Goal: Task Accomplishment & Management: Manage account settings

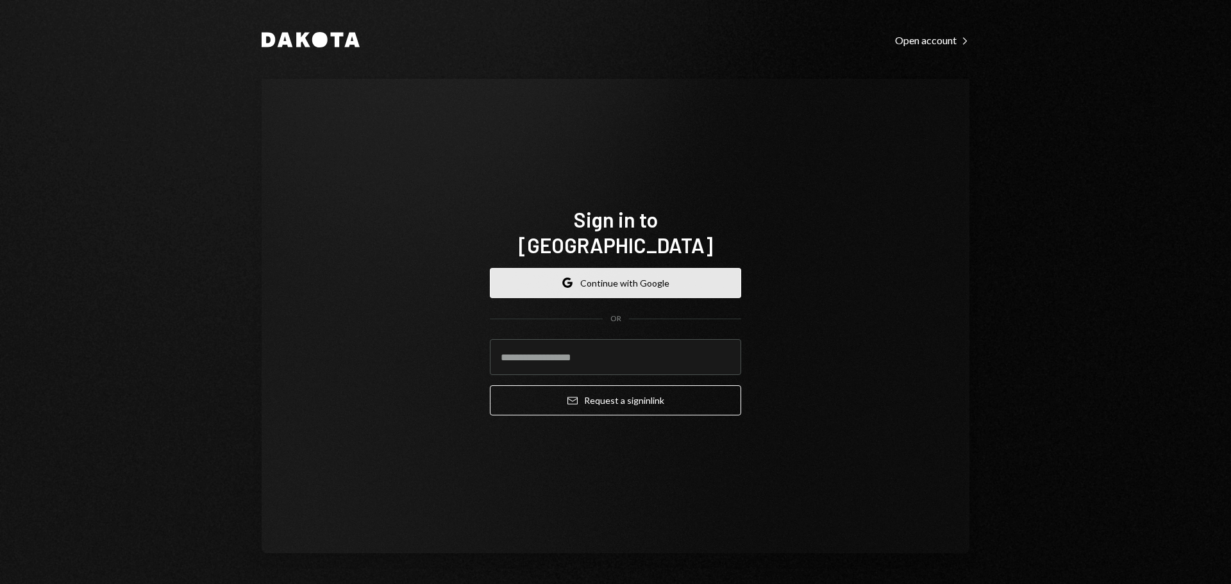
click at [596, 268] on button "Google Continue with Google" at bounding box center [615, 283] width 251 height 30
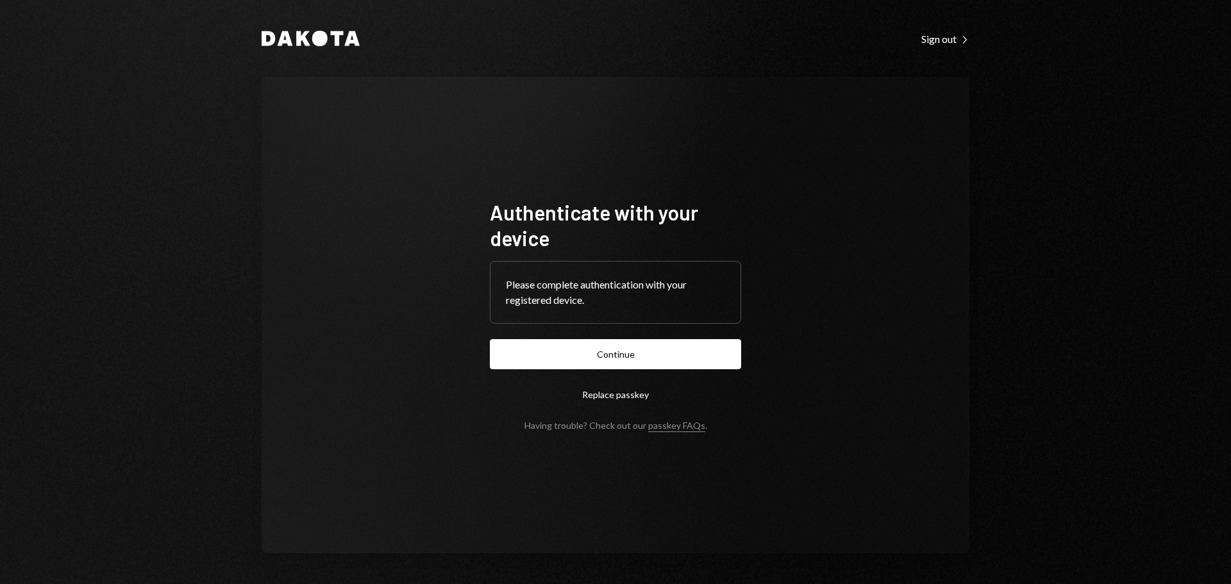
click at [603, 354] on button "Continue" at bounding box center [615, 354] width 251 height 30
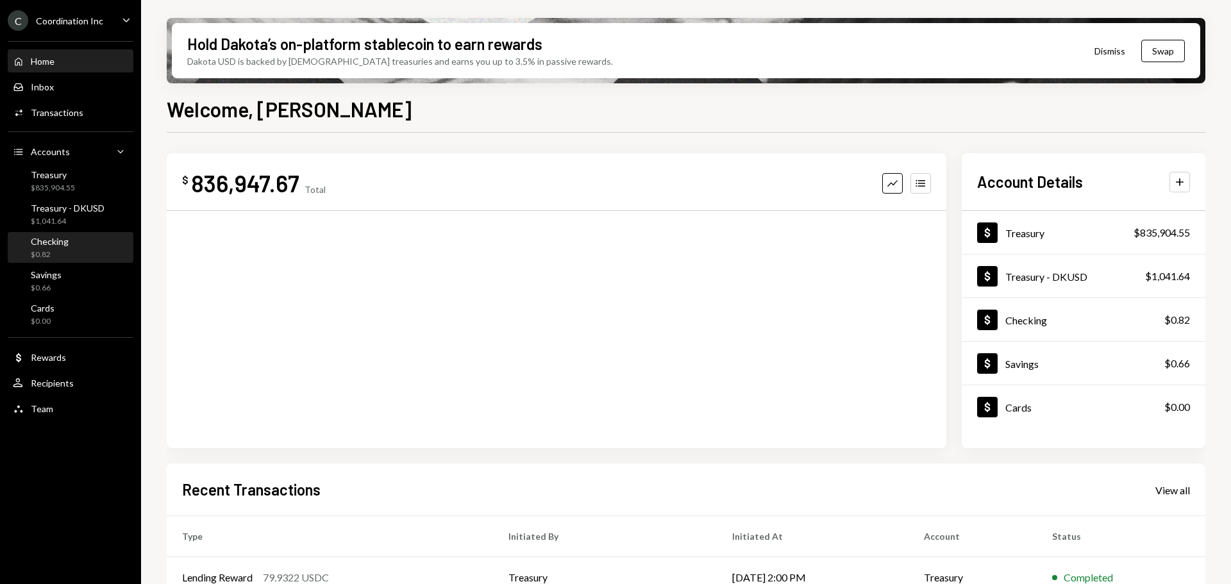
click at [78, 238] on div "Checking $0.82" at bounding box center [70, 248] width 115 height 24
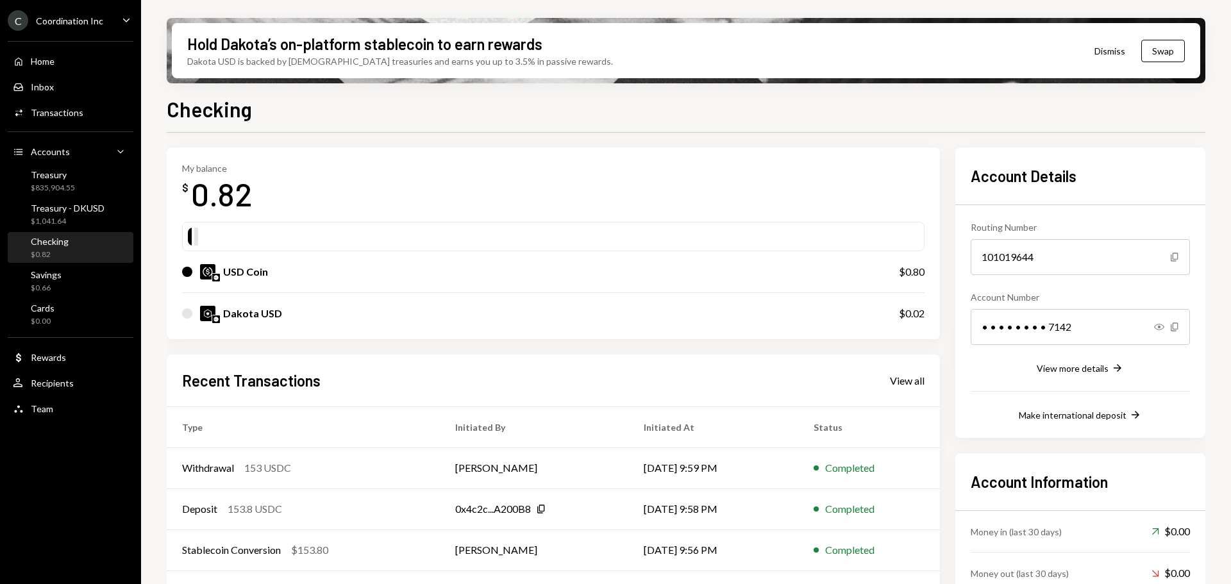
scroll to position [64, 0]
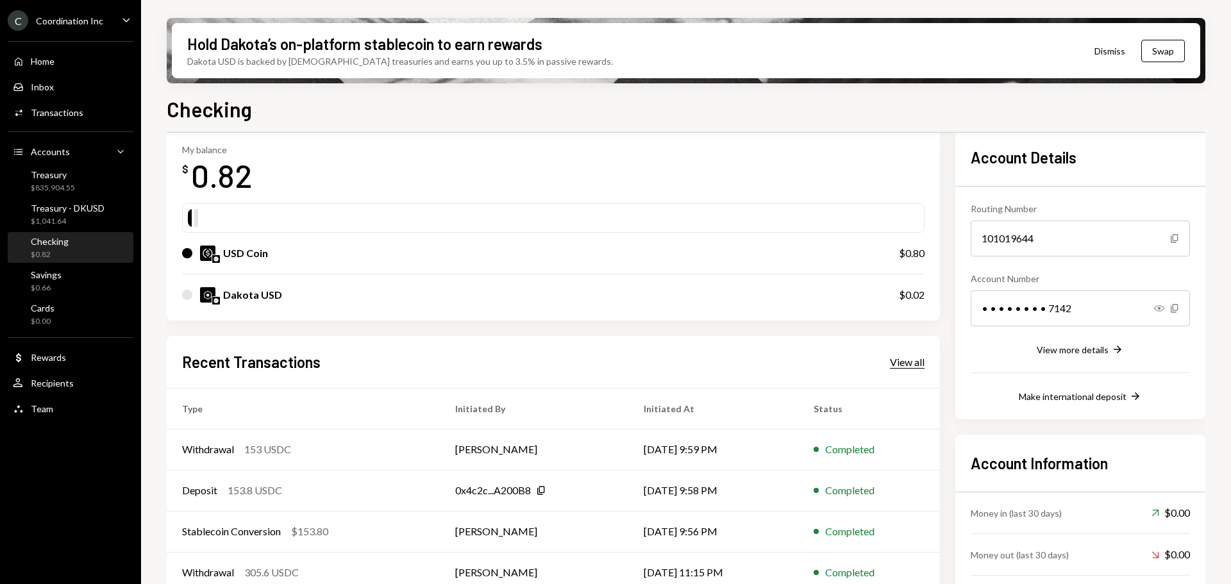
click at [912, 365] on div "View all" at bounding box center [907, 362] width 35 height 13
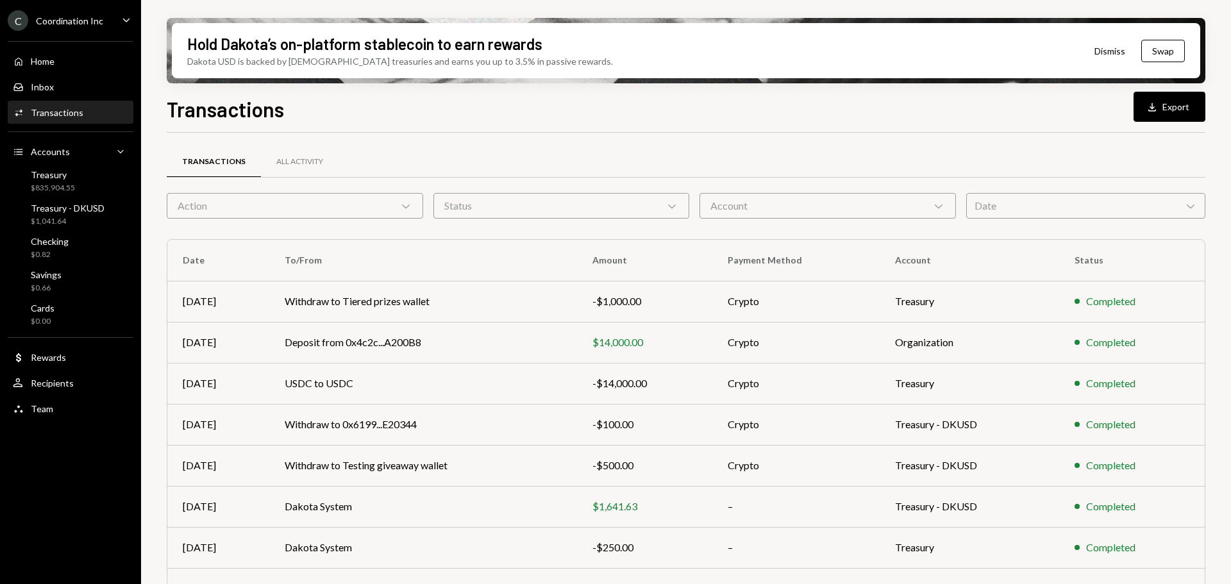
click at [803, 199] on div "Account Chevron Down" at bounding box center [827, 206] width 256 height 26
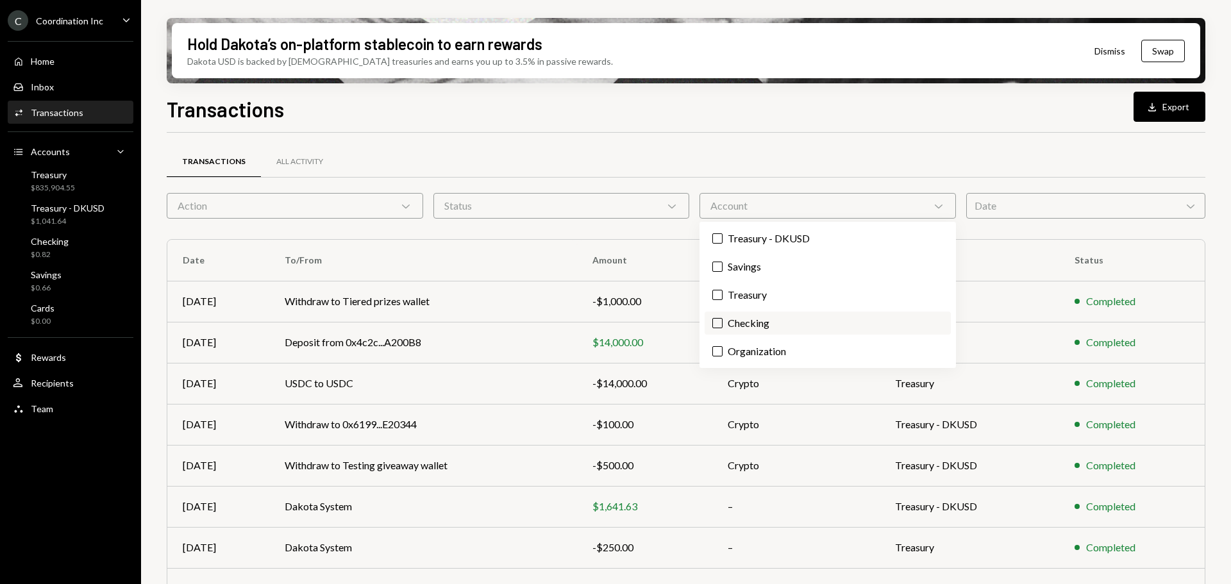
click at [745, 317] on label "Checking" at bounding box center [827, 322] width 246 height 23
click at [722, 318] on button "Checking" at bounding box center [717, 323] width 10 height 10
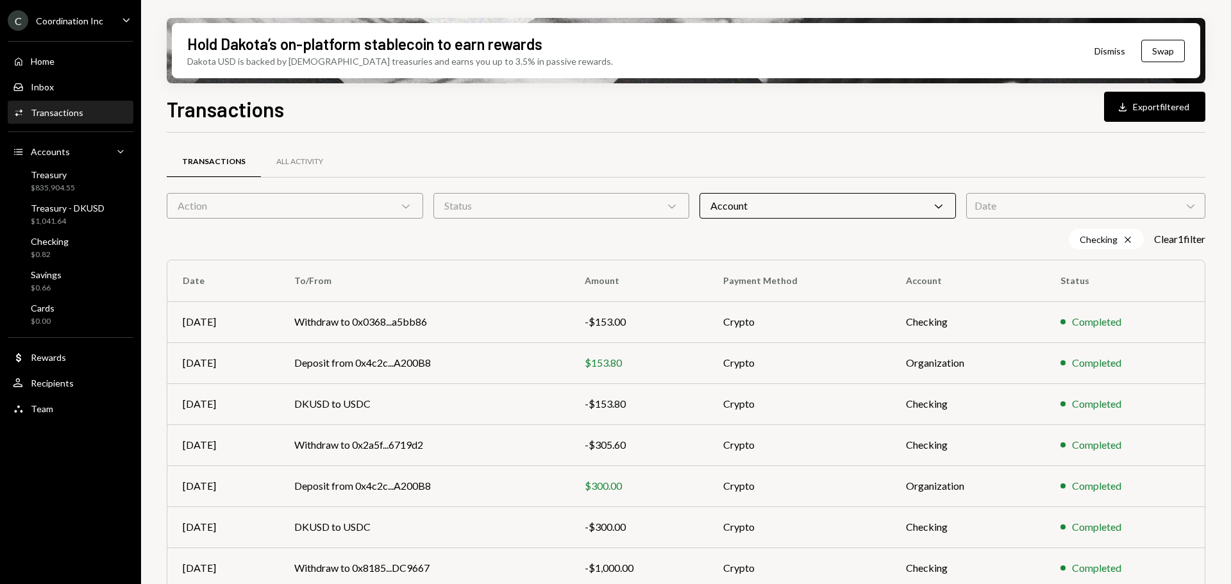
click at [724, 164] on div "Transactions All Activity" at bounding box center [686, 161] width 1038 height 33
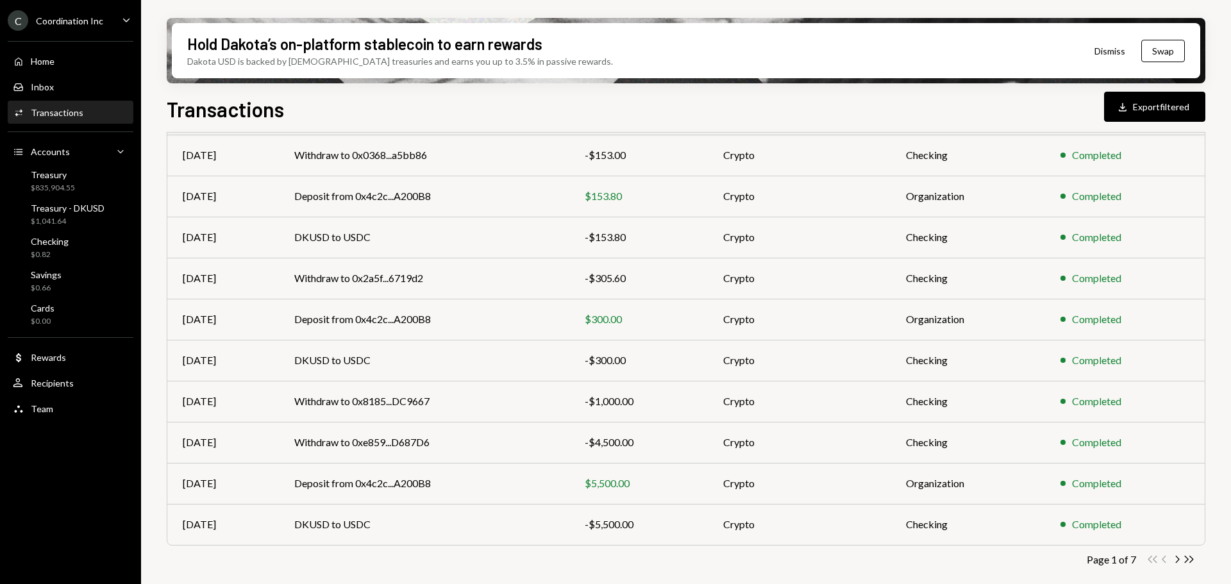
drag, startPoint x: 642, startPoint y: 267, endPoint x: 629, endPoint y: 583, distance: 315.6
click at [1186, 564] on icon "Double Arrow Right" at bounding box center [1189, 559] width 12 height 12
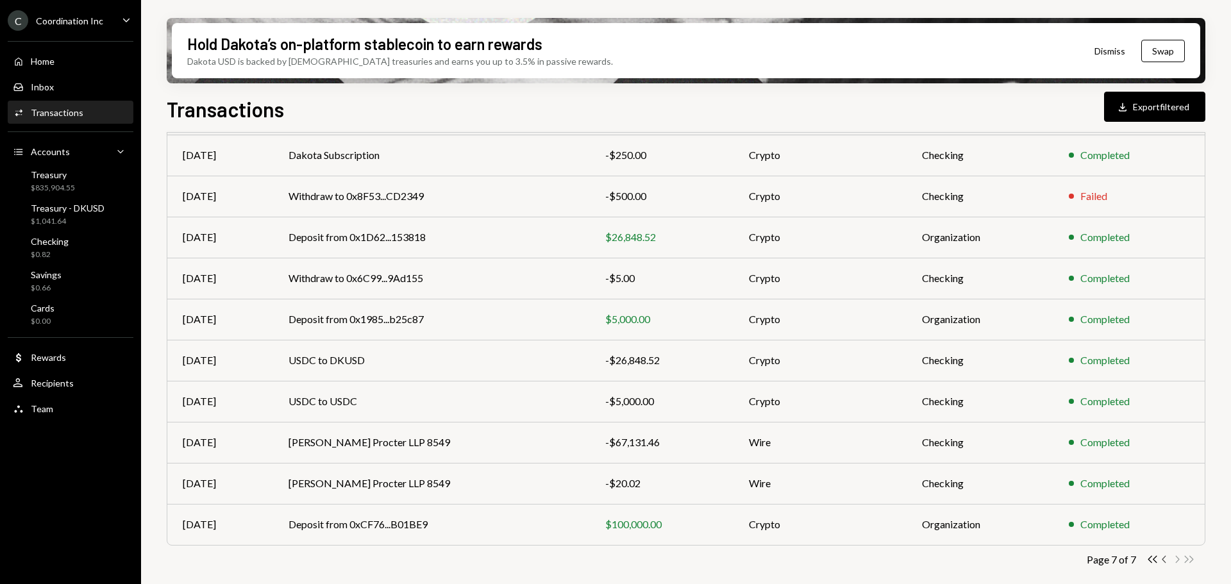
click at [1165, 560] on icon "Chevron Left" at bounding box center [1164, 559] width 12 height 12
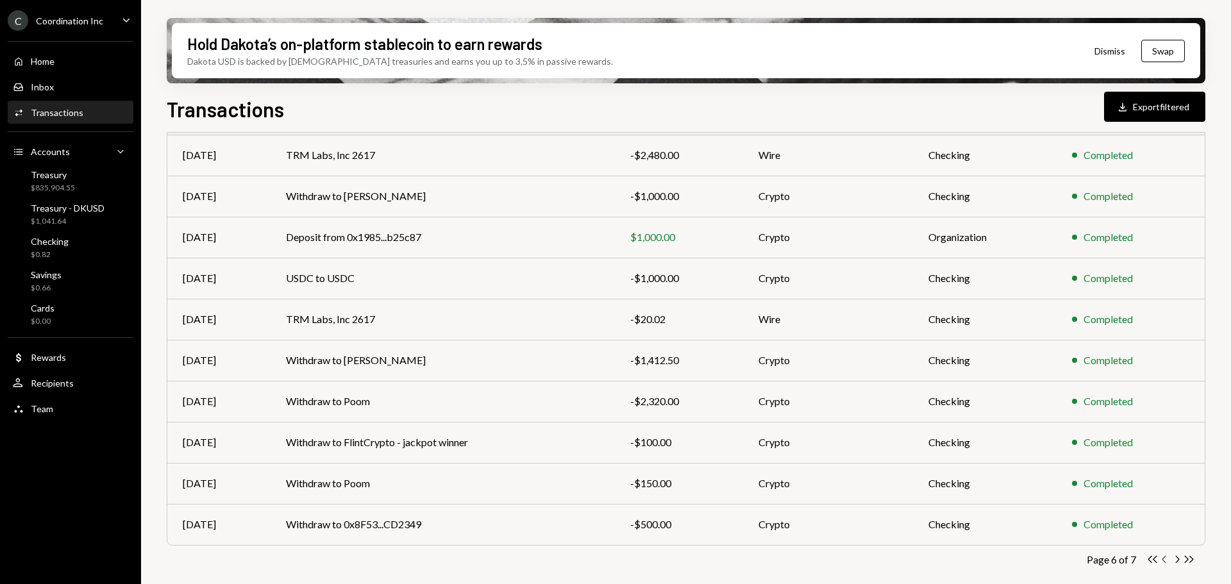
click at [1166, 556] on icon "Chevron Left" at bounding box center [1164, 559] width 12 height 12
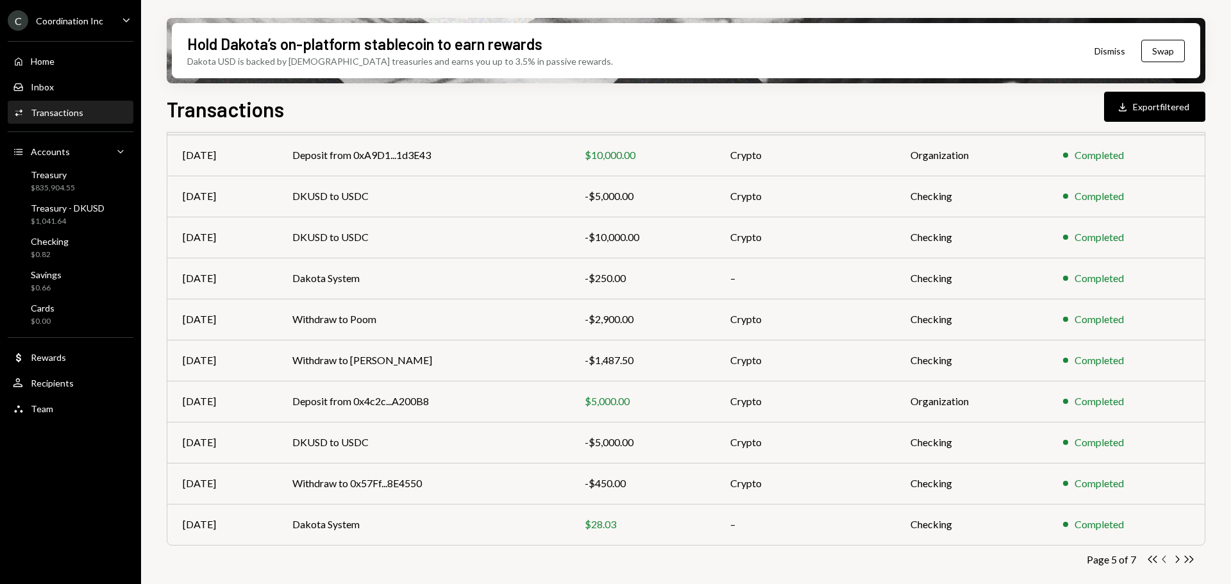
click at [1163, 560] on icon "button" at bounding box center [1163, 559] width 4 height 7
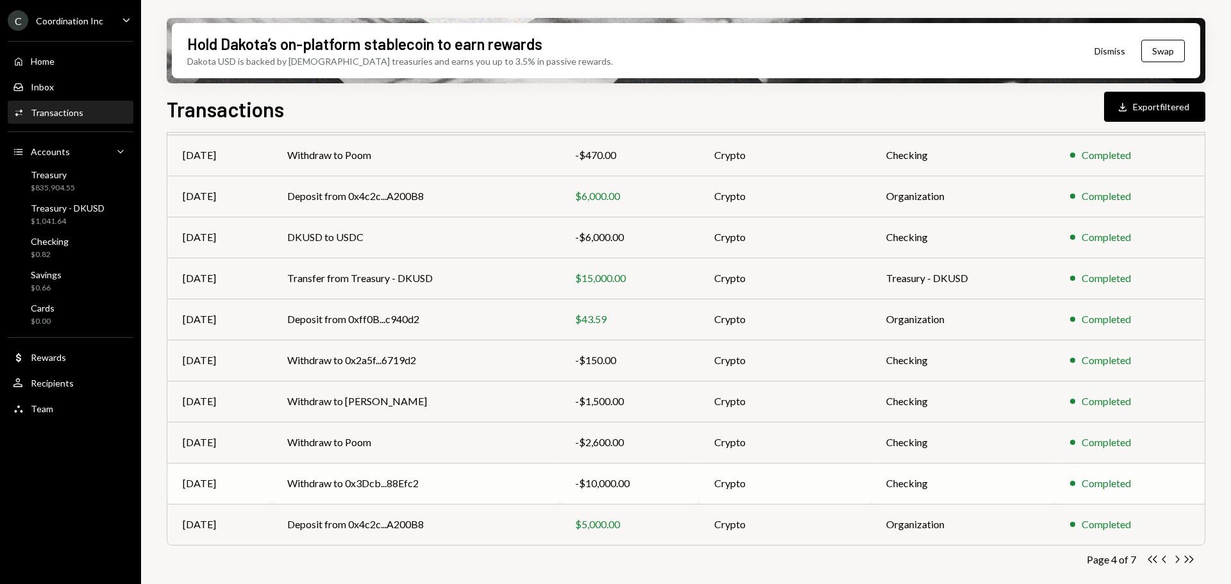
click at [433, 487] on td "Withdraw to 0x3Dcb...88Efc2" at bounding box center [416, 483] width 288 height 41
